Goal: Transaction & Acquisition: Purchase product/service

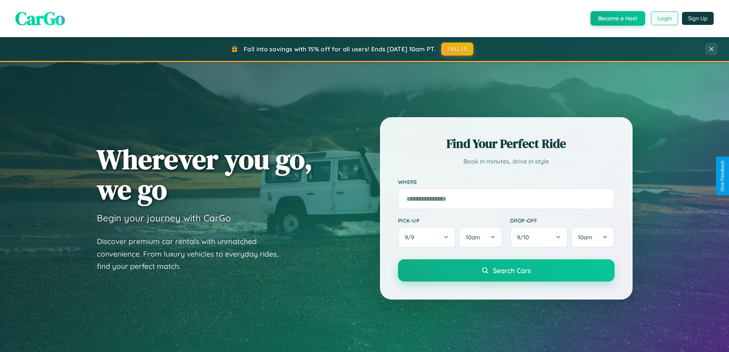
click at [664, 18] on button "Login" at bounding box center [664, 18] width 27 height 14
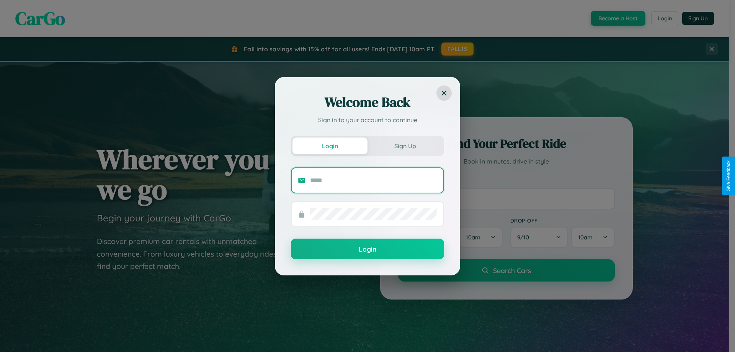
click at [374, 180] on input "text" at bounding box center [373, 180] width 127 height 12
type input "**********"
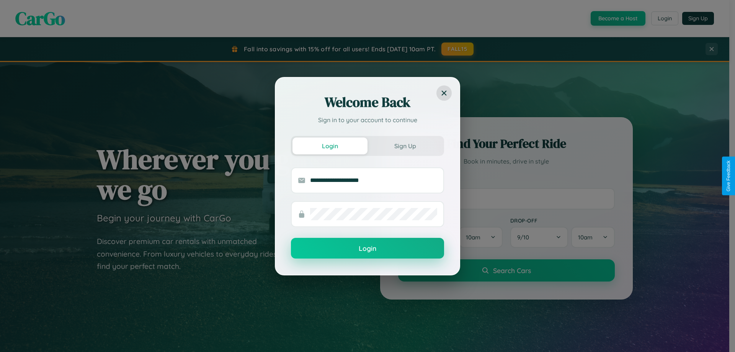
click at [368, 248] on button "Login" at bounding box center [367, 248] width 153 height 21
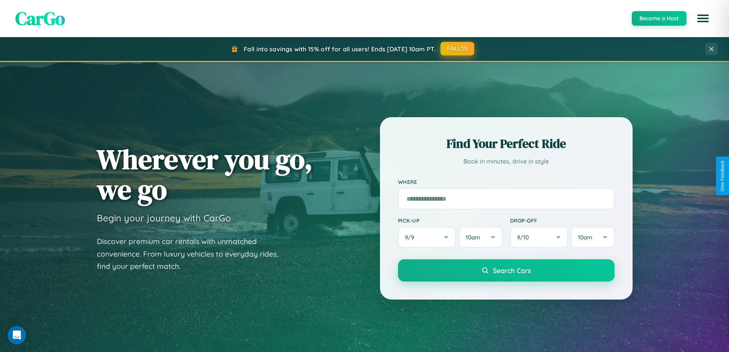
click at [458, 49] on button "FALL15" at bounding box center [458, 49] width 34 height 14
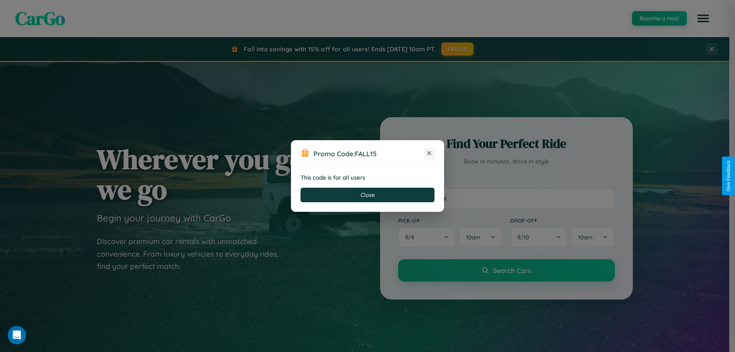
click at [429, 154] on icon at bounding box center [429, 153] width 8 height 8
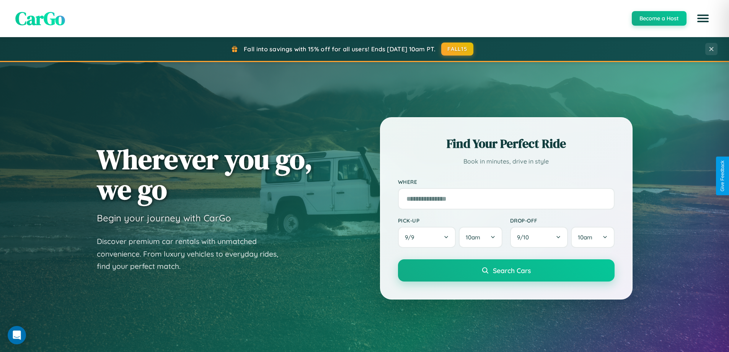
scroll to position [330, 0]
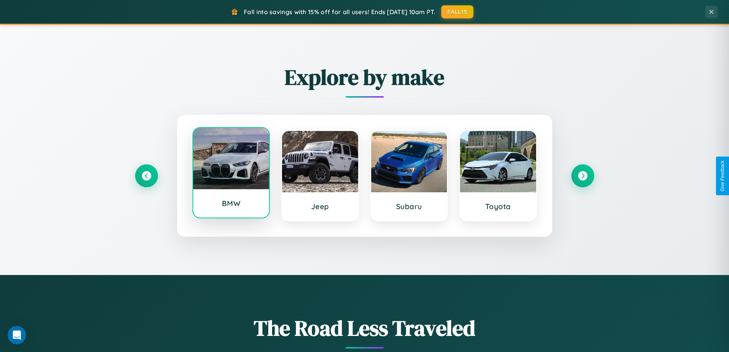
click at [231, 175] on div at bounding box center [231, 158] width 76 height 61
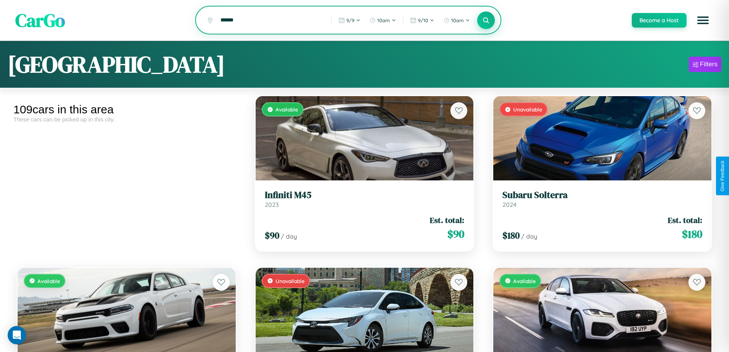
click at [486, 21] on icon at bounding box center [486, 19] width 7 height 7
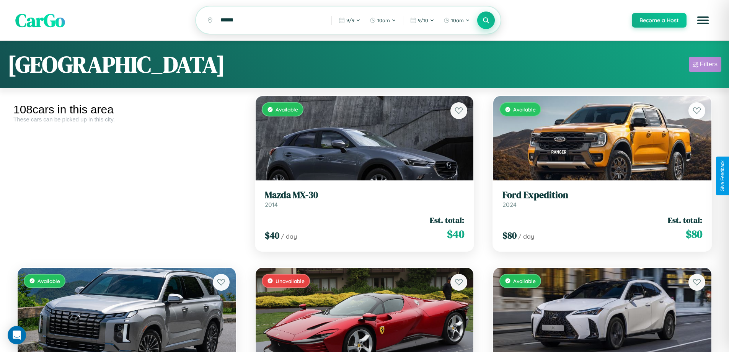
click at [705, 65] on div "Filters" at bounding box center [709, 64] width 18 height 8
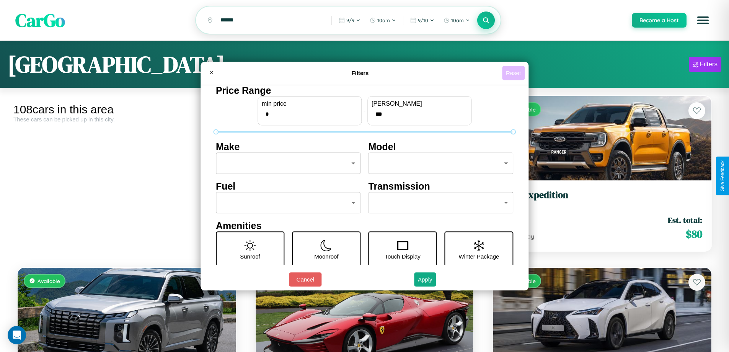
click at [515, 73] on button "Reset" at bounding box center [513, 73] width 23 height 14
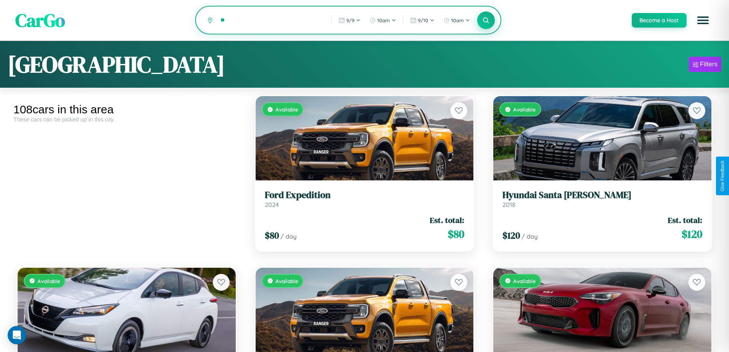
type input "*"
type input "**********"
click at [486, 21] on icon at bounding box center [486, 19] width 7 height 7
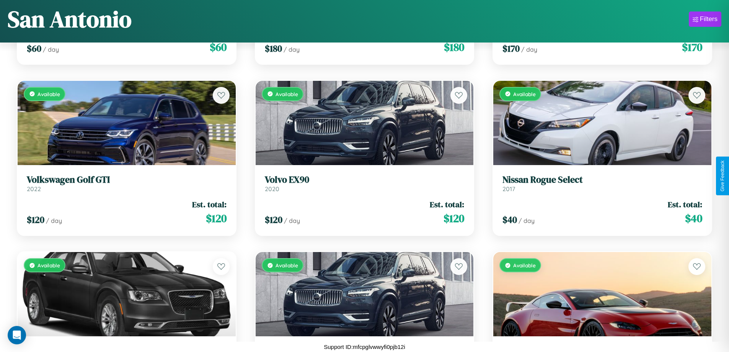
scroll to position [2679, 0]
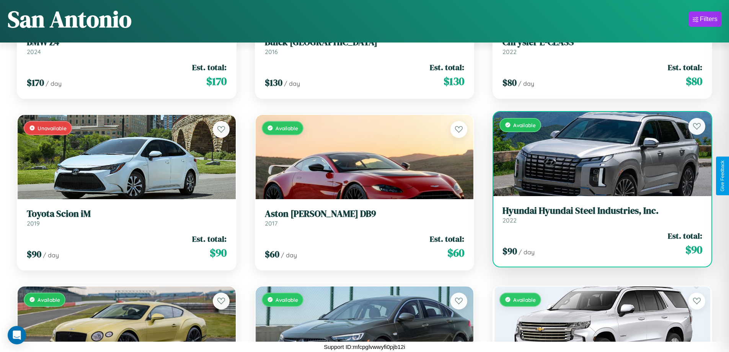
click at [598, 216] on h3 "Hyundai Hyundai Steel Industries, Inc." at bounding box center [603, 210] width 200 height 11
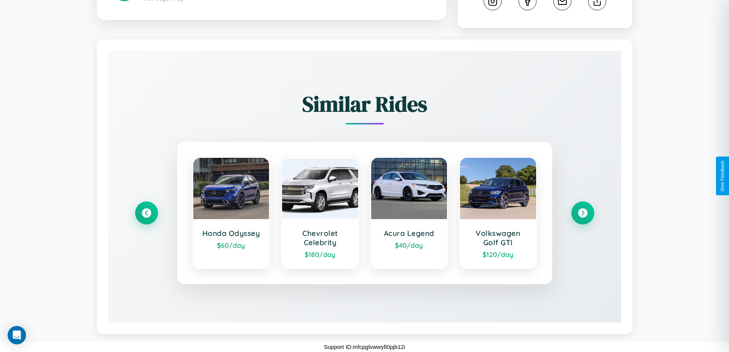
scroll to position [440, 0]
click at [583, 213] on icon at bounding box center [583, 213] width 10 height 10
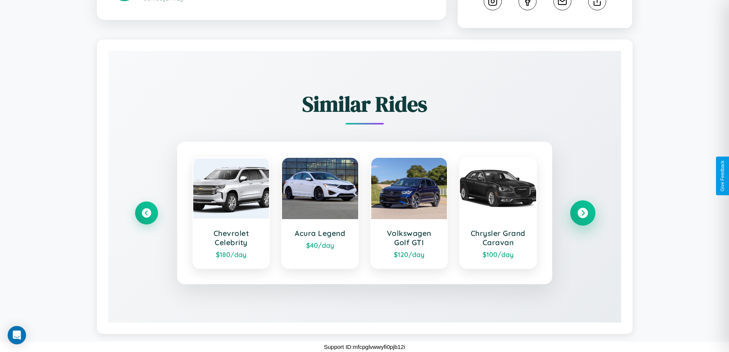
click at [583, 213] on icon at bounding box center [583, 213] width 10 height 10
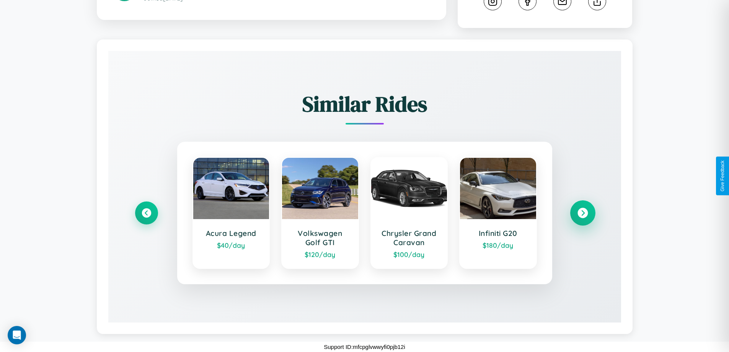
click at [583, 213] on icon at bounding box center [583, 213] width 10 height 10
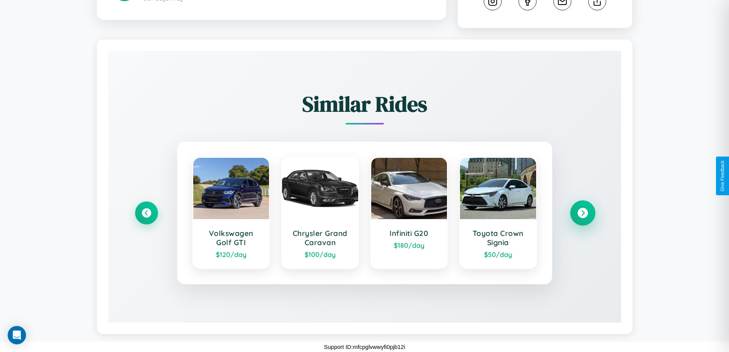
click at [583, 213] on icon at bounding box center [583, 213] width 10 height 10
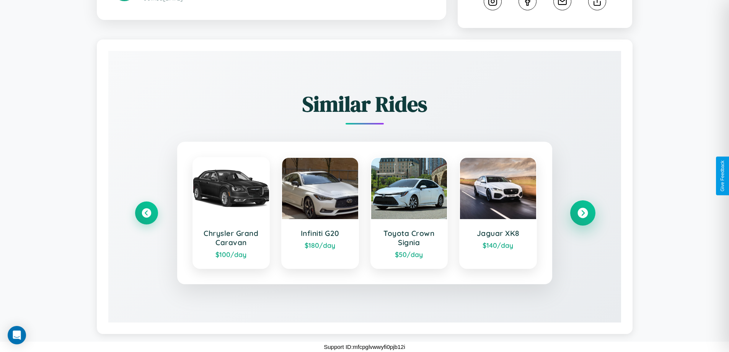
click at [583, 213] on icon at bounding box center [583, 213] width 10 height 10
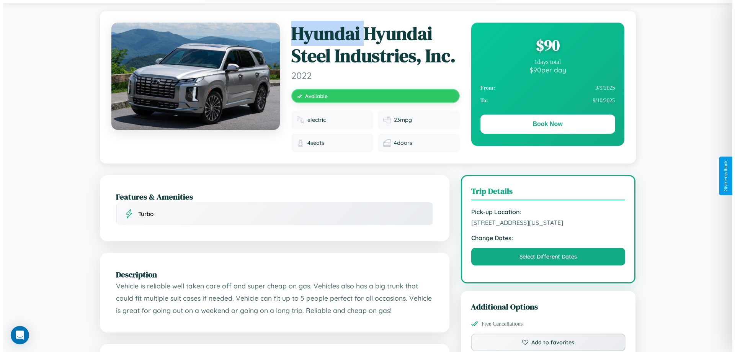
scroll to position [0, 0]
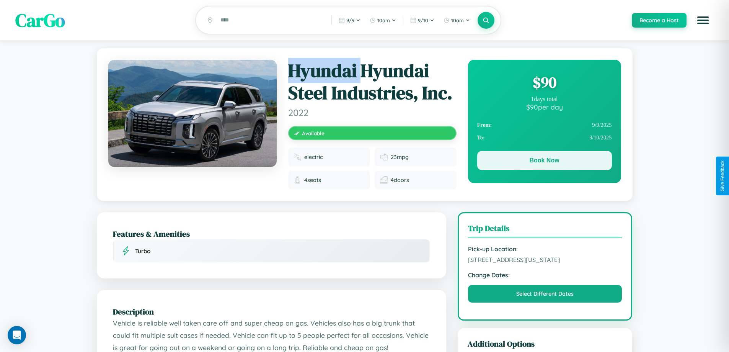
click at [544, 162] on button "Book Now" at bounding box center [544, 160] width 135 height 19
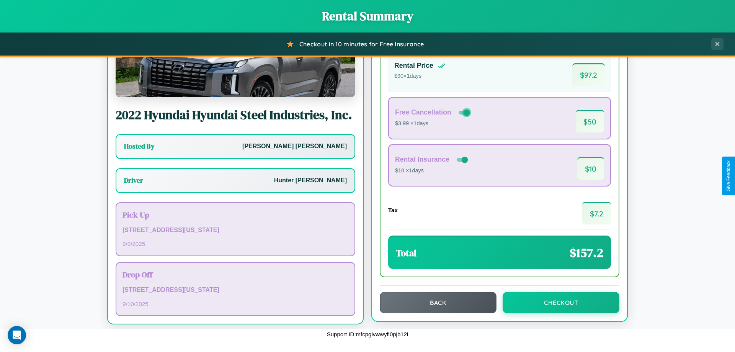
scroll to position [55, 0]
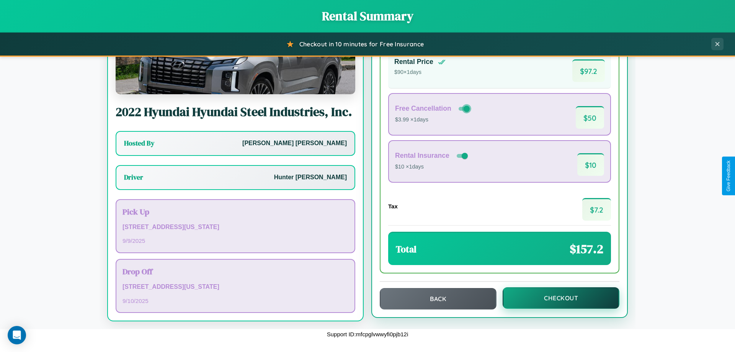
click at [556, 298] on button "Checkout" at bounding box center [561, 297] width 117 height 21
